Goal: Download file/media

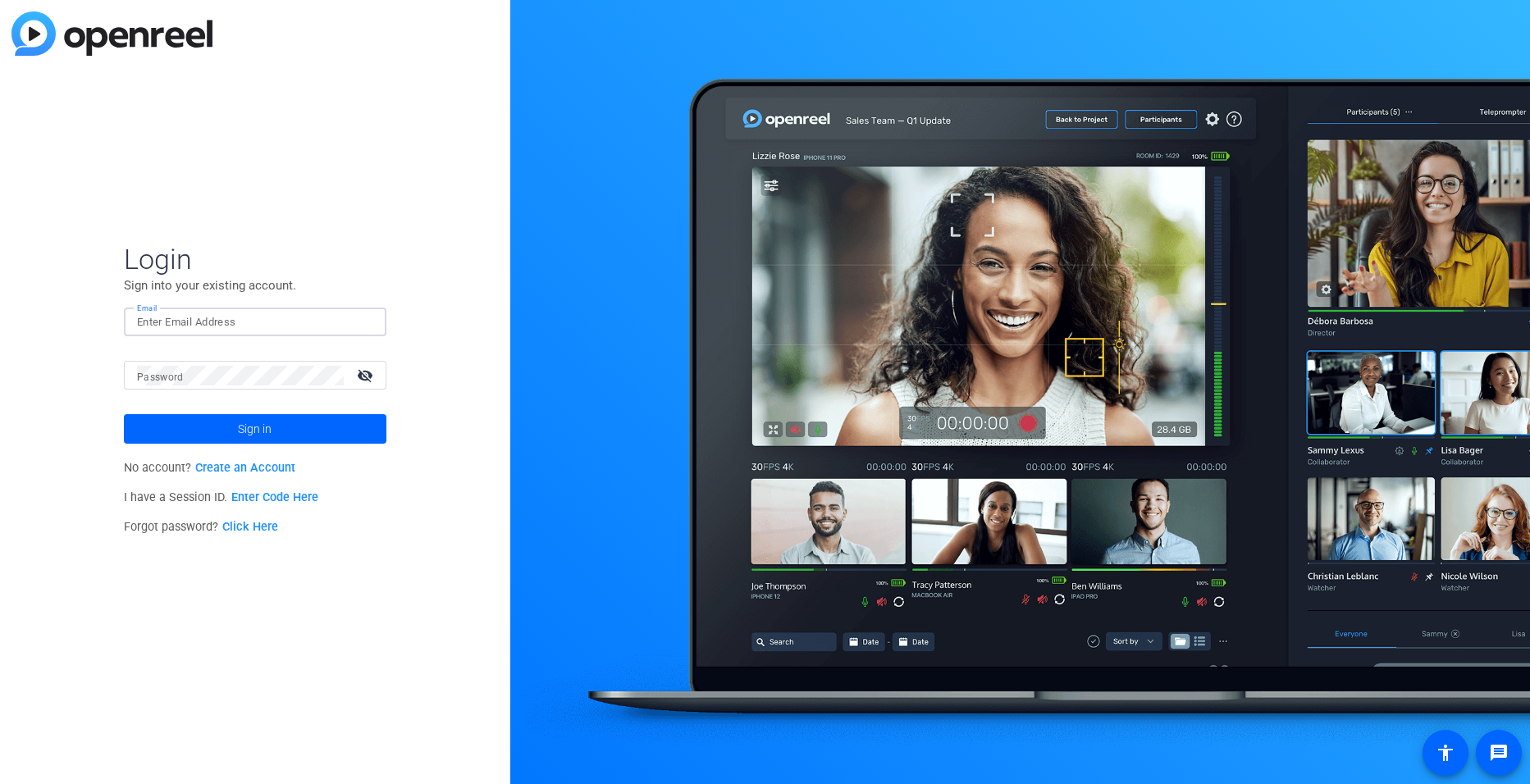
click at [186, 318] on input "Email" at bounding box center [255, 322] width 237 height 20
type input "[EMAIL_ADDRESS][DOMAIN_NAME]"
click at [124, 414] on button "Sign in" at bounding box center [255, 429] width 262 height 30
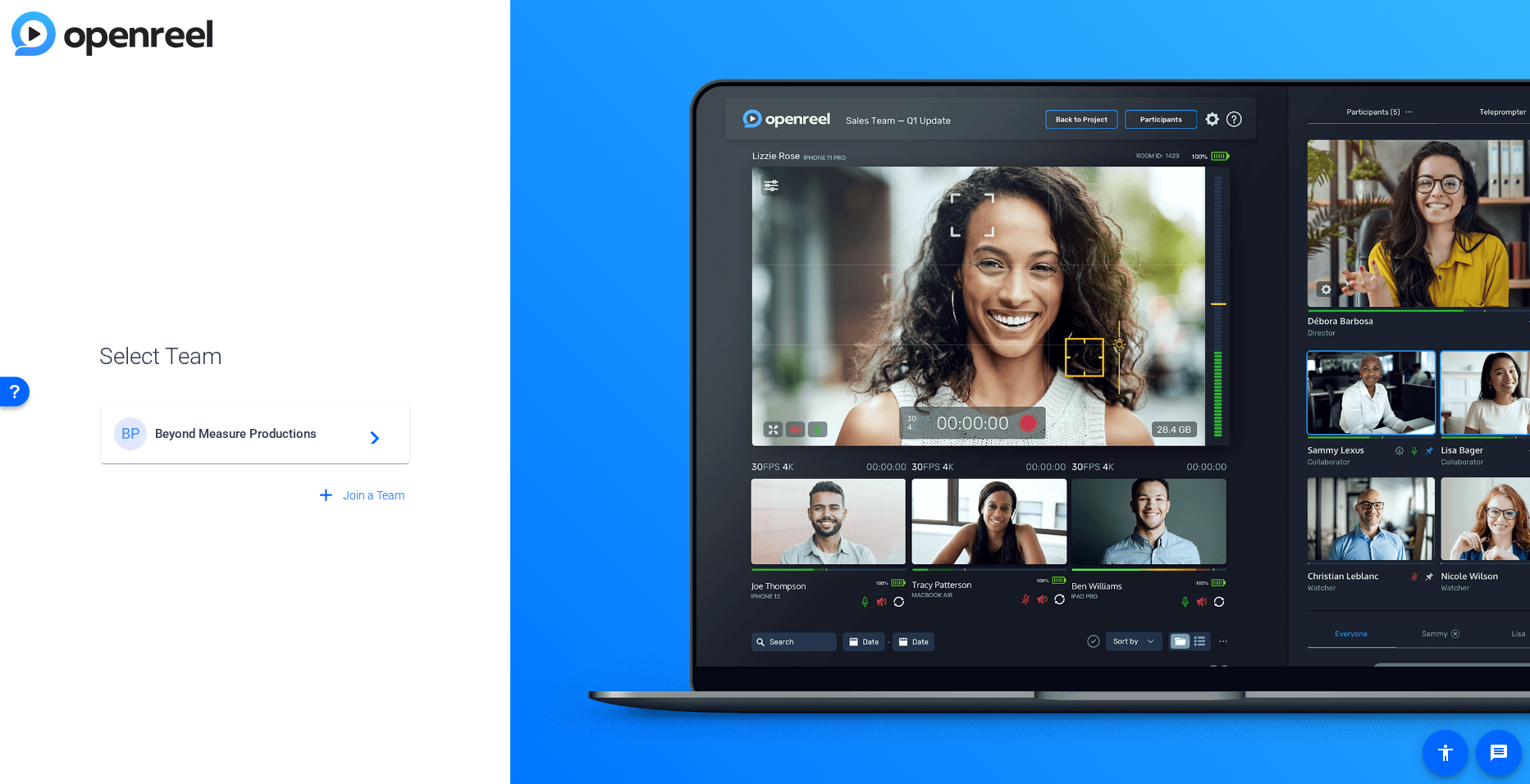
click at [213, 434] on span "Beyond Measure Productions" at bounding box center [258, 434] width 205 height 15
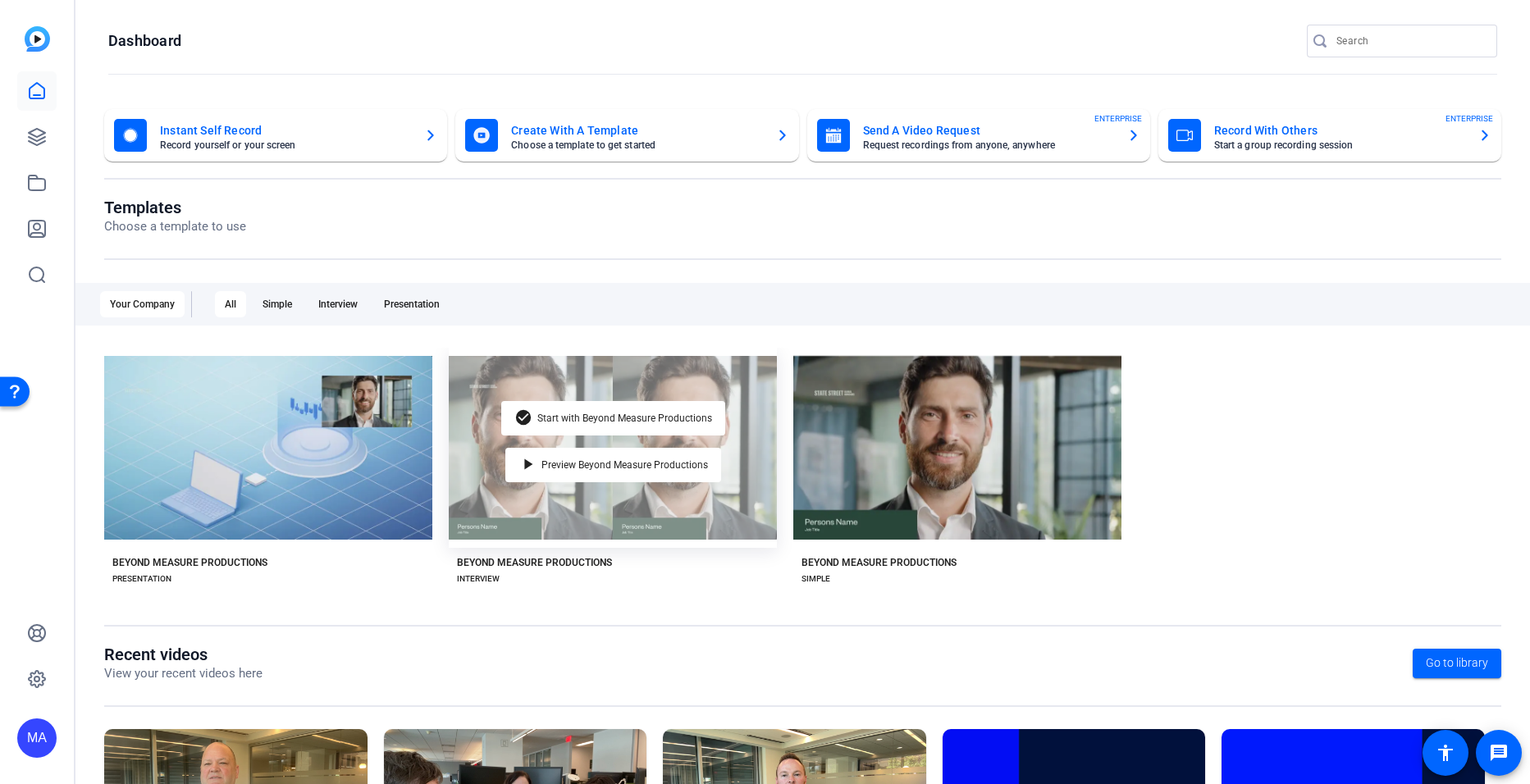
scroll to position [180, 0]
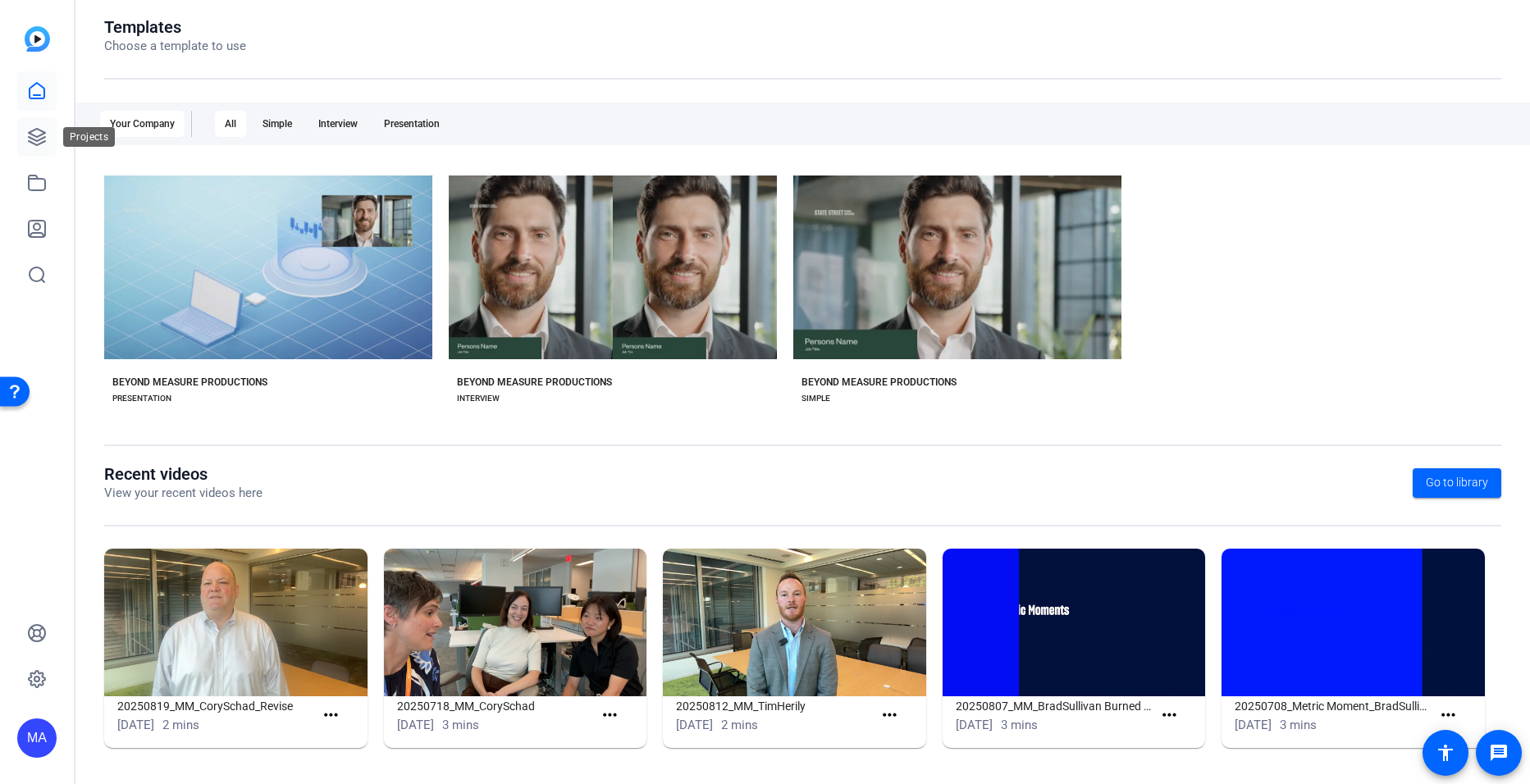
click at [24, 145] on link at bounding box center [37, 137] width 39 height 39
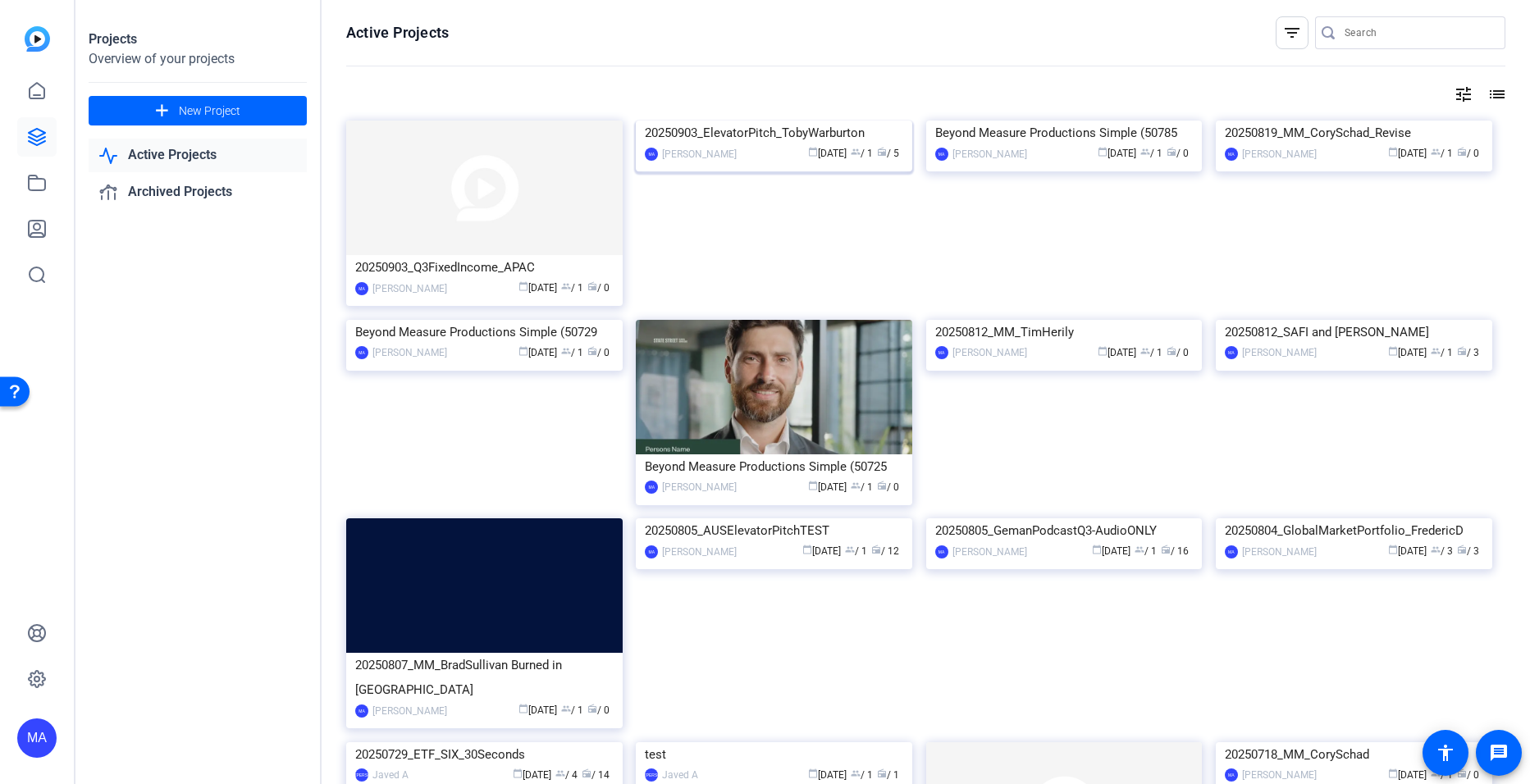
click at [747, 120] on img at bounding box center [774, 120] width 277 height 0
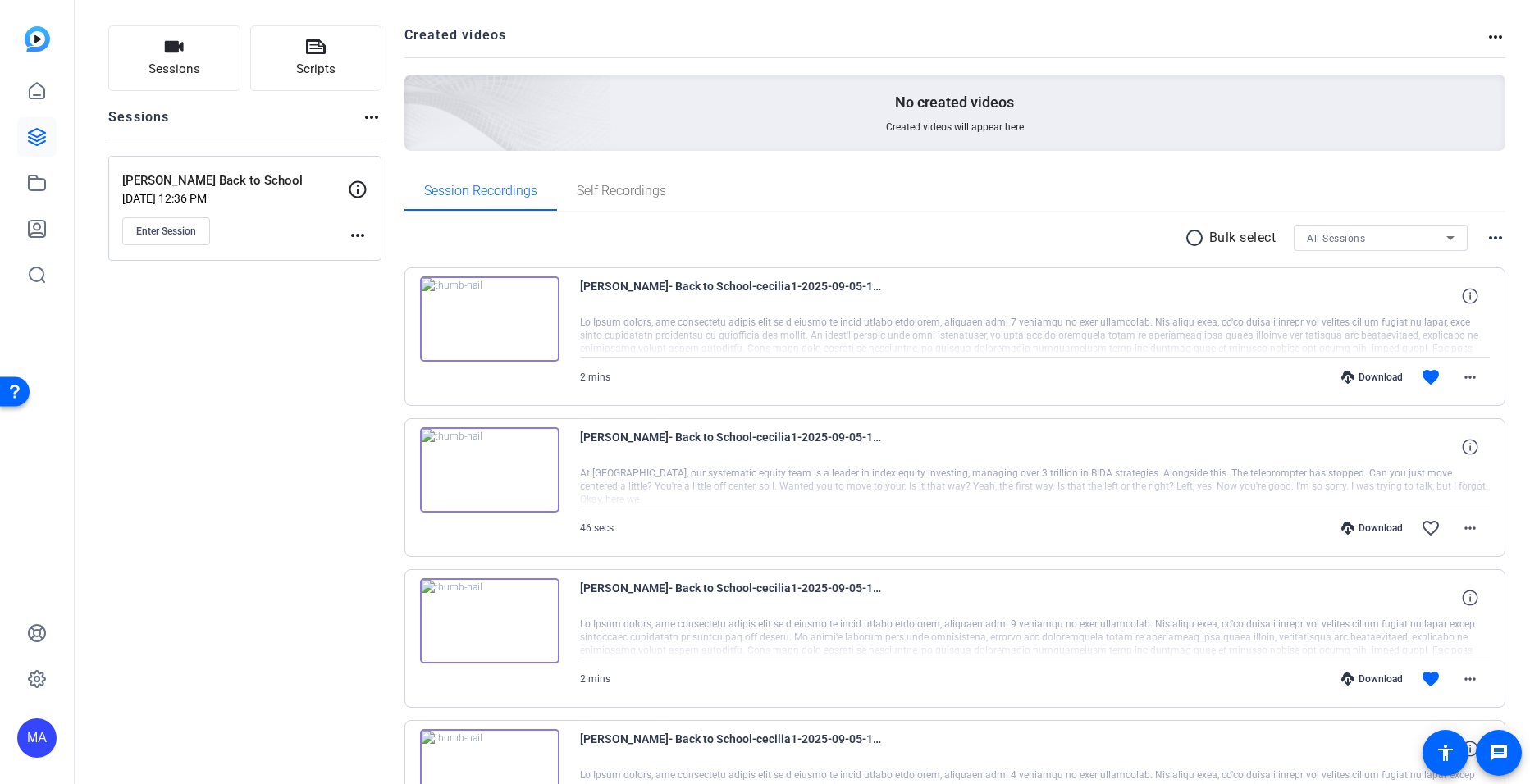
scroll to position [94, 0]
click at [1441, 388] on span at bounding box center [1431, 377] width 39 height 39
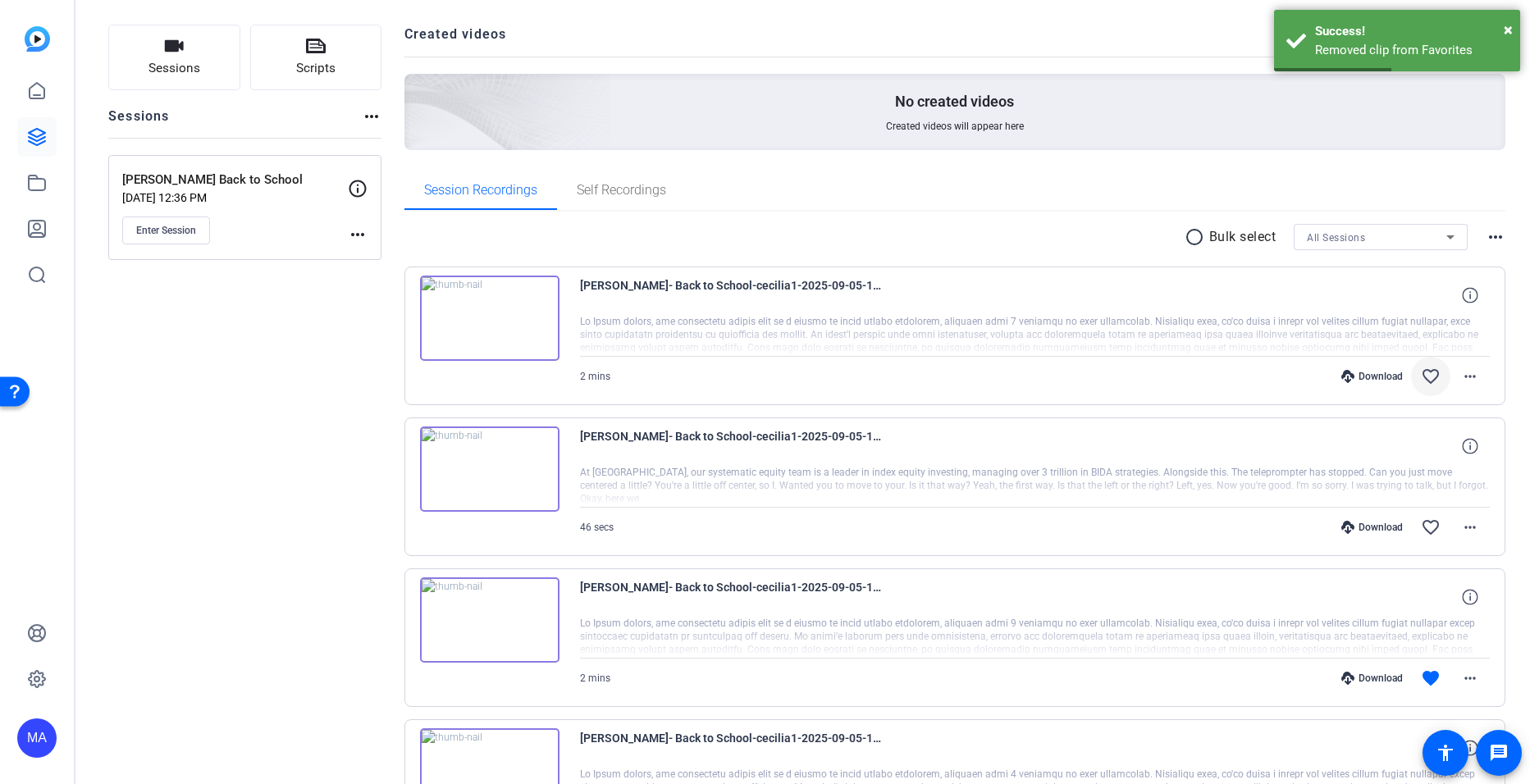
click at [1429, 378] on mat-icon "favorite_border" at bounding box center [1431, 376] width 20 height 20
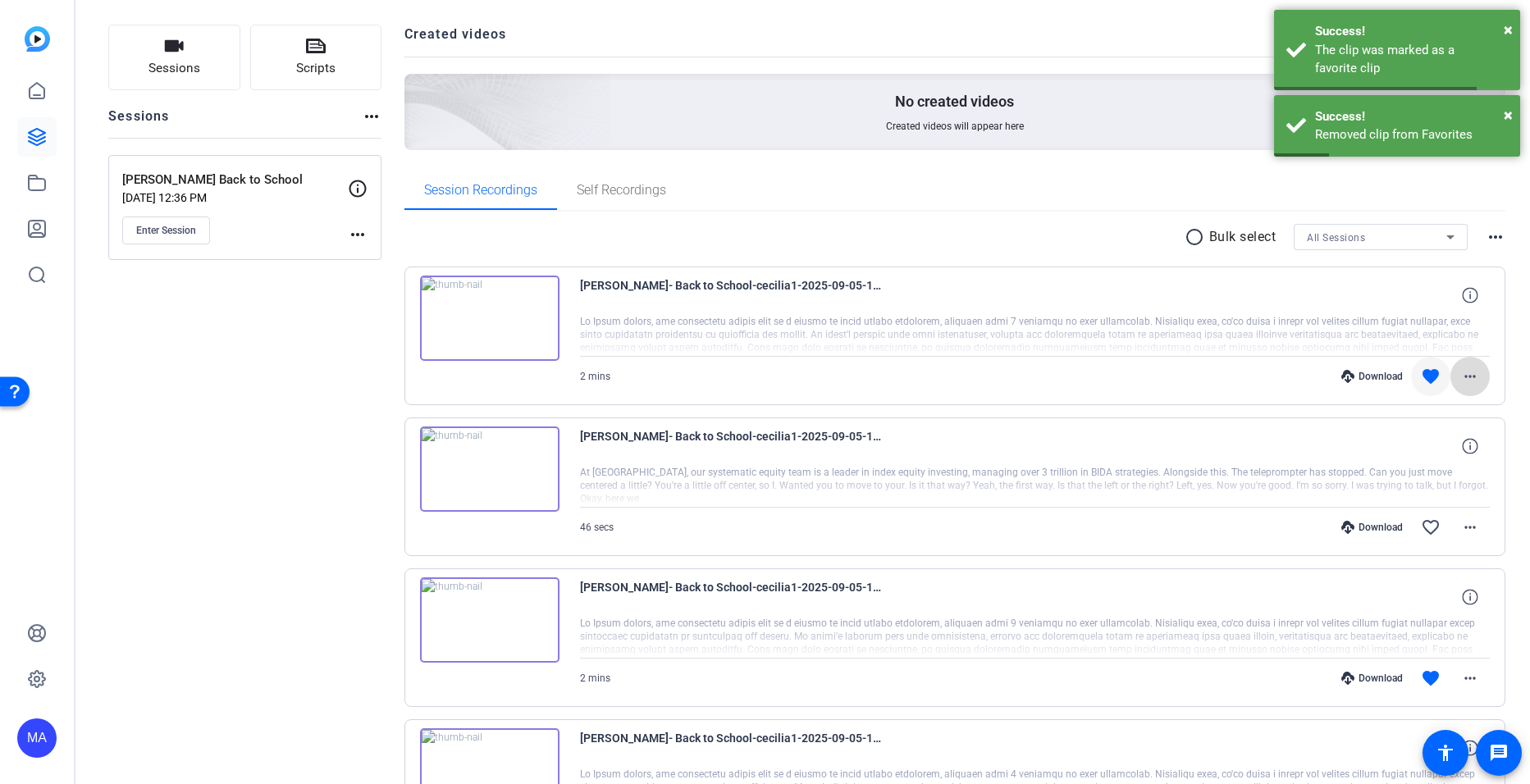
click at [1461, 382] on mat-icon "more_horiz" at bounding box center [1470, 376] width 20 height 20
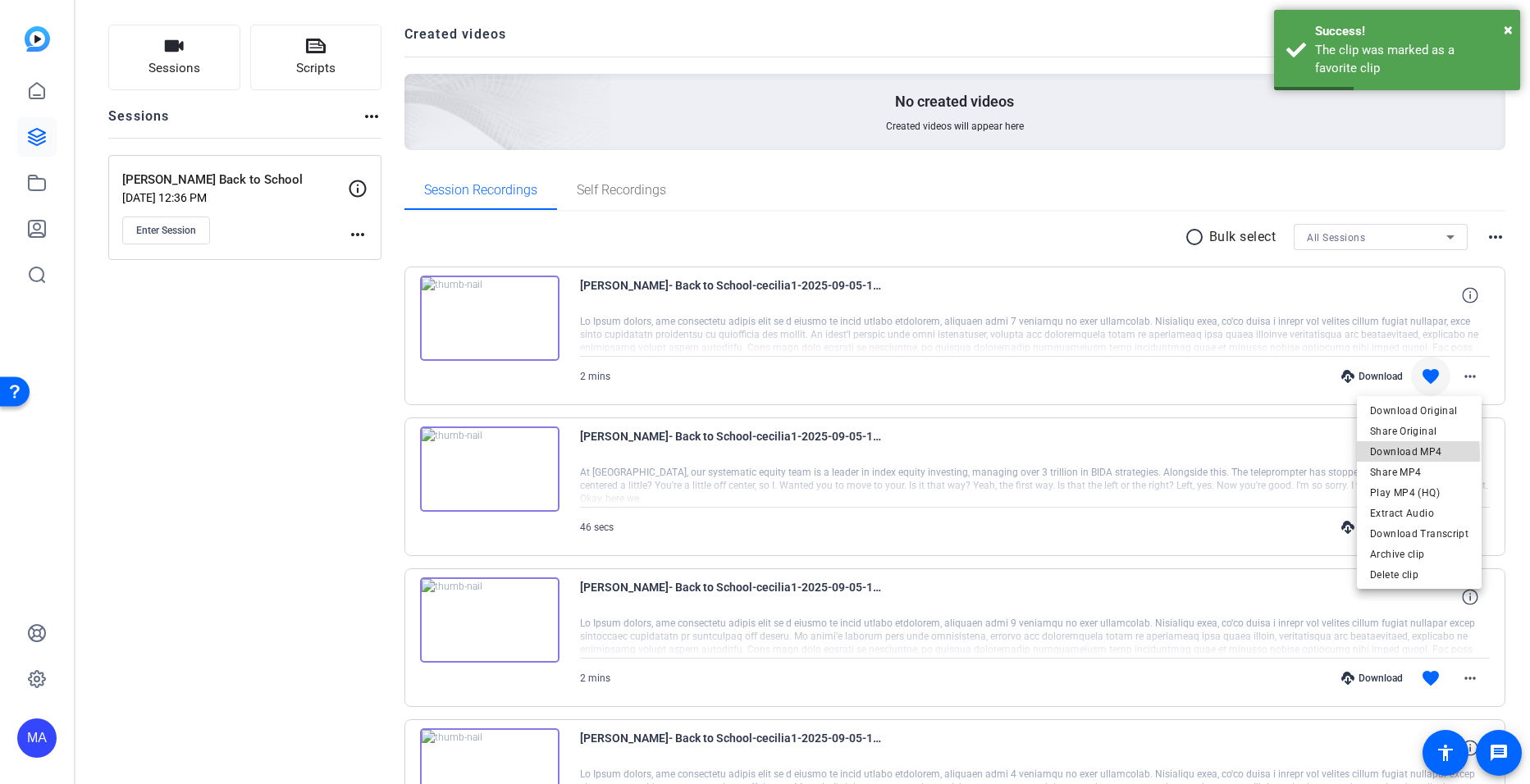
click at [1375, 455] on span "Download MP4" at bounding box center [1419, 452] width 98 height 20
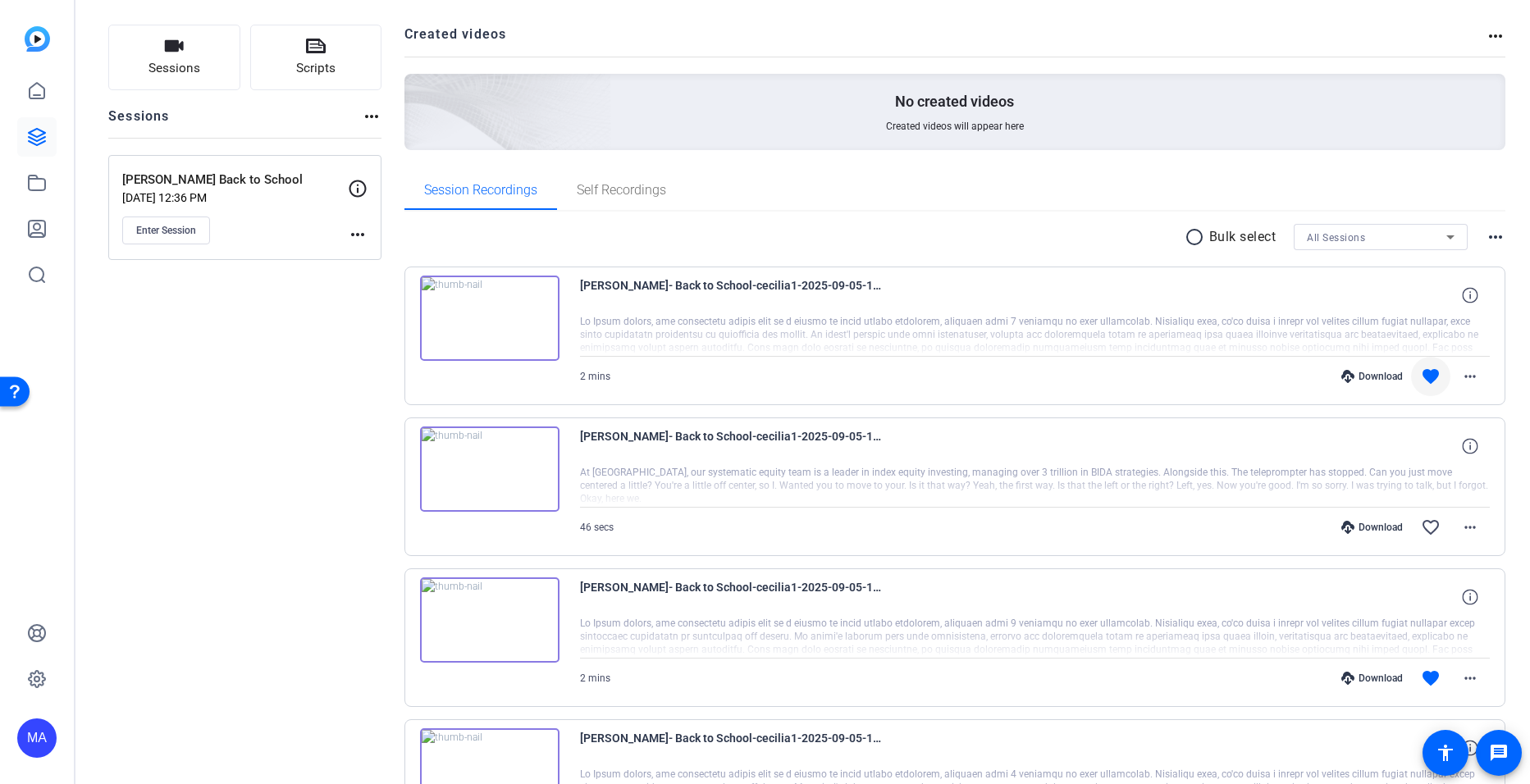
click at [479, 326] on img at bounding box center [489, 319] width 139 height 85
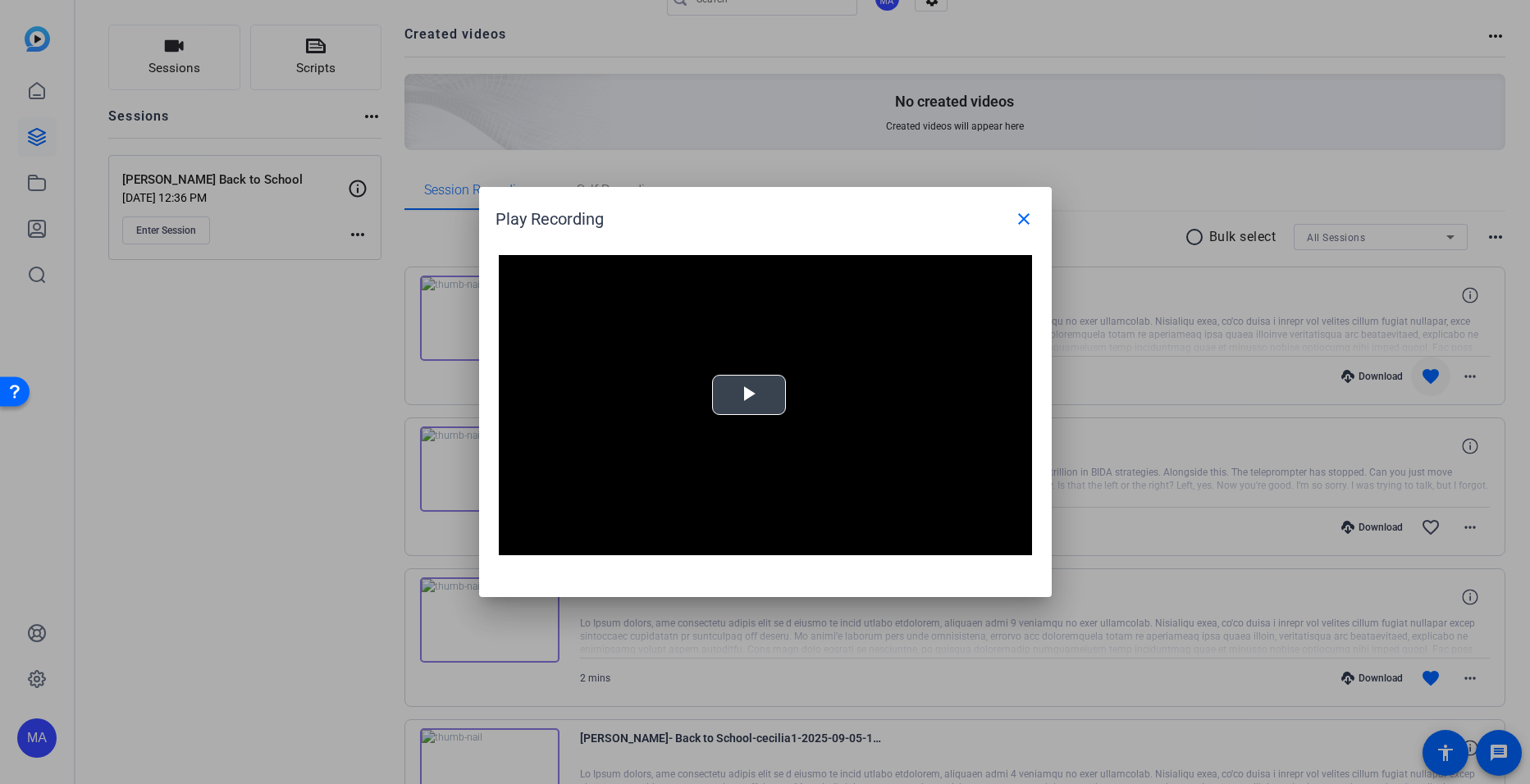
click at [747, 400] on div "Video Player is loading. Play Video Play Mute Current Time 0:00 / Duration 1:46…" at bounding box center [765, 406] width 533 height 301
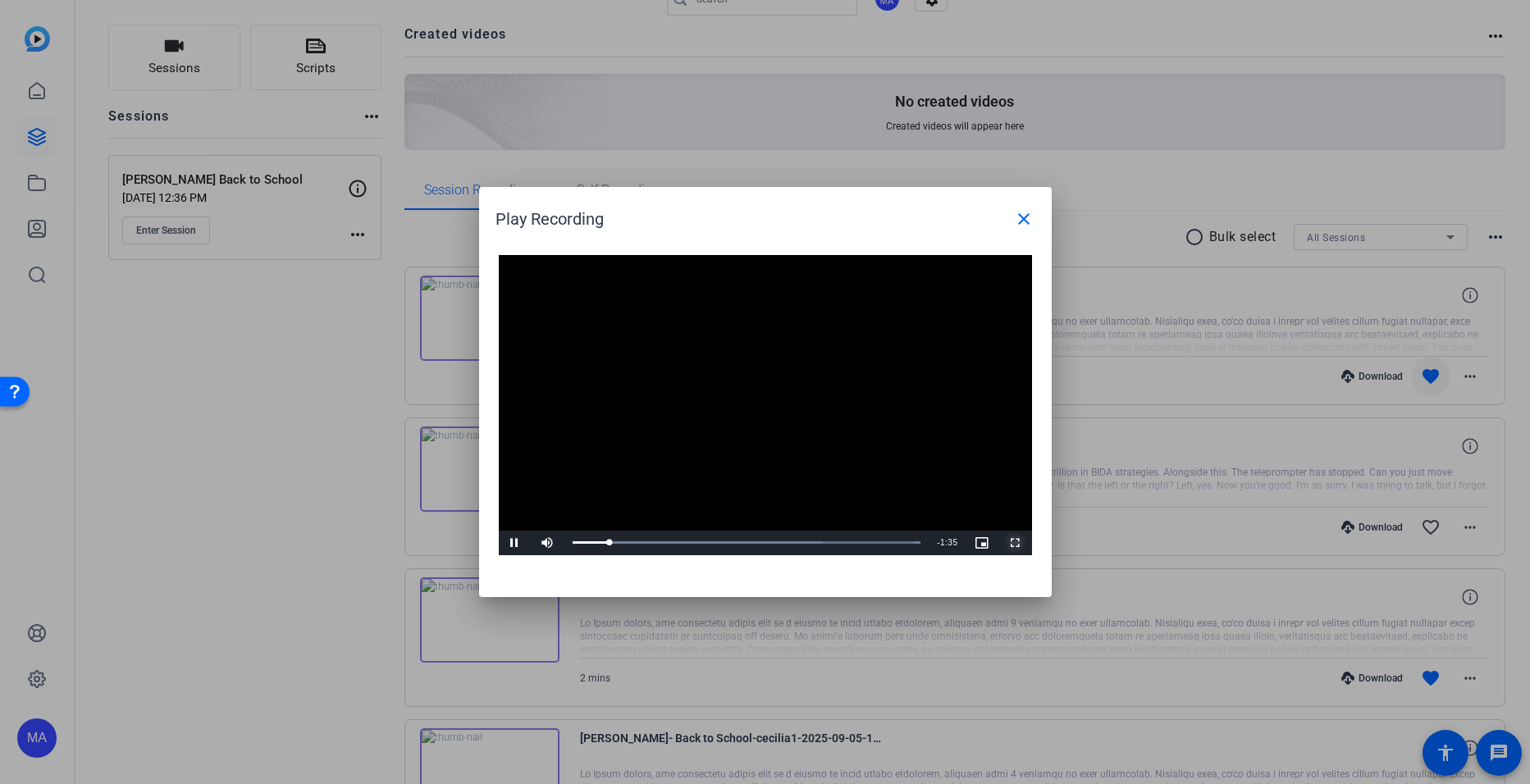
click at [1019, 543] on span "Video Player" at bounding box center [1016, 543] width 32 height 0
click at [512, 543] on span "Video Player" at bounding box center [515, 543] width 32 height 0
